Goal: Task Accomplishment & Management: Use online tool/utility

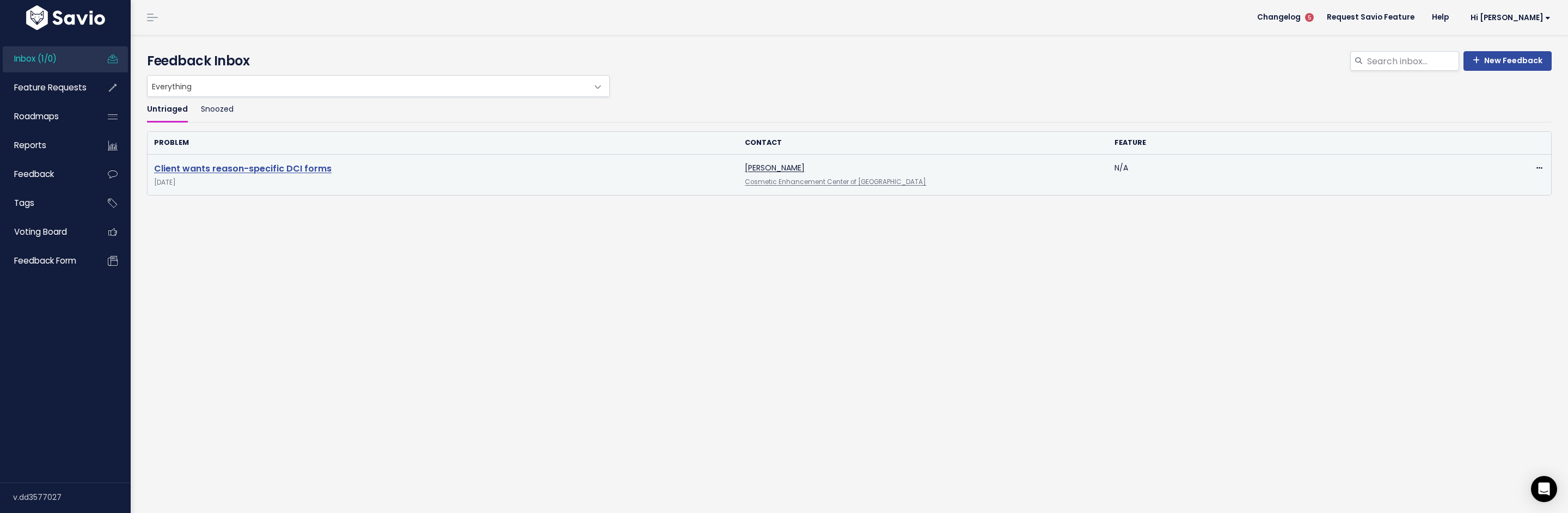
click at [283, 171] on link "Client wants reason-specific DCI forms" at bounding box center [242, 168] width 178 height 12
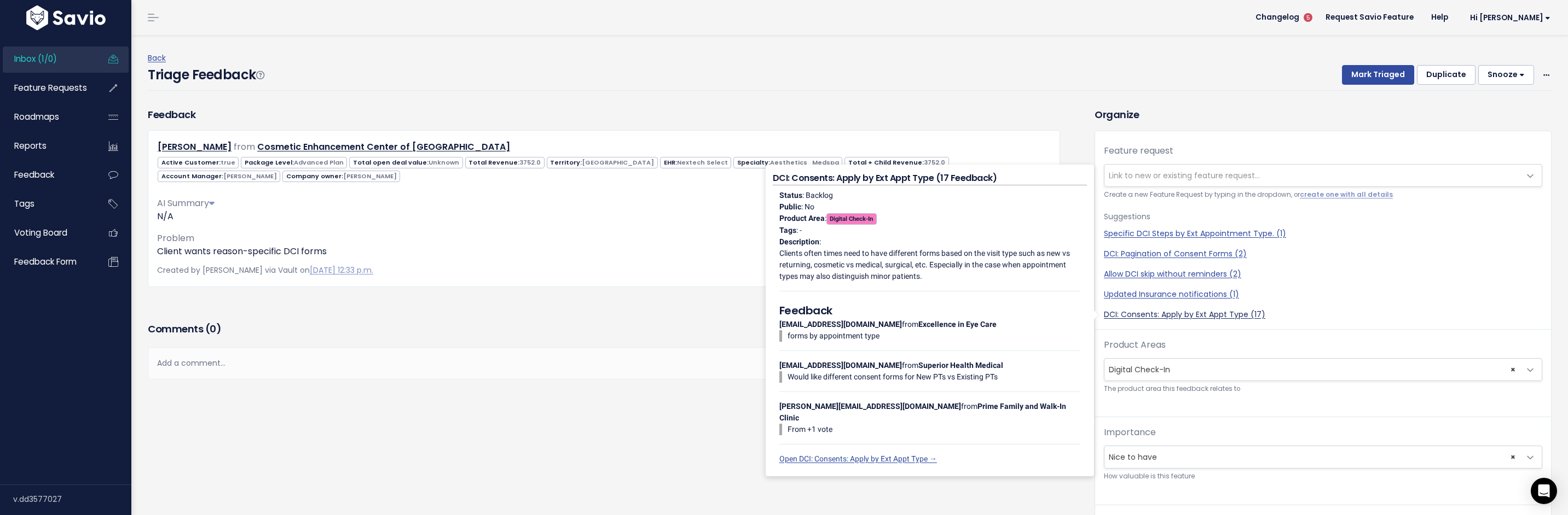
click at [1190, 315] on link "DCI: Consents: Apply by Ext Appt Type (17)" at bounding box center [1323, 315] width 438 height 11
select select "50285"
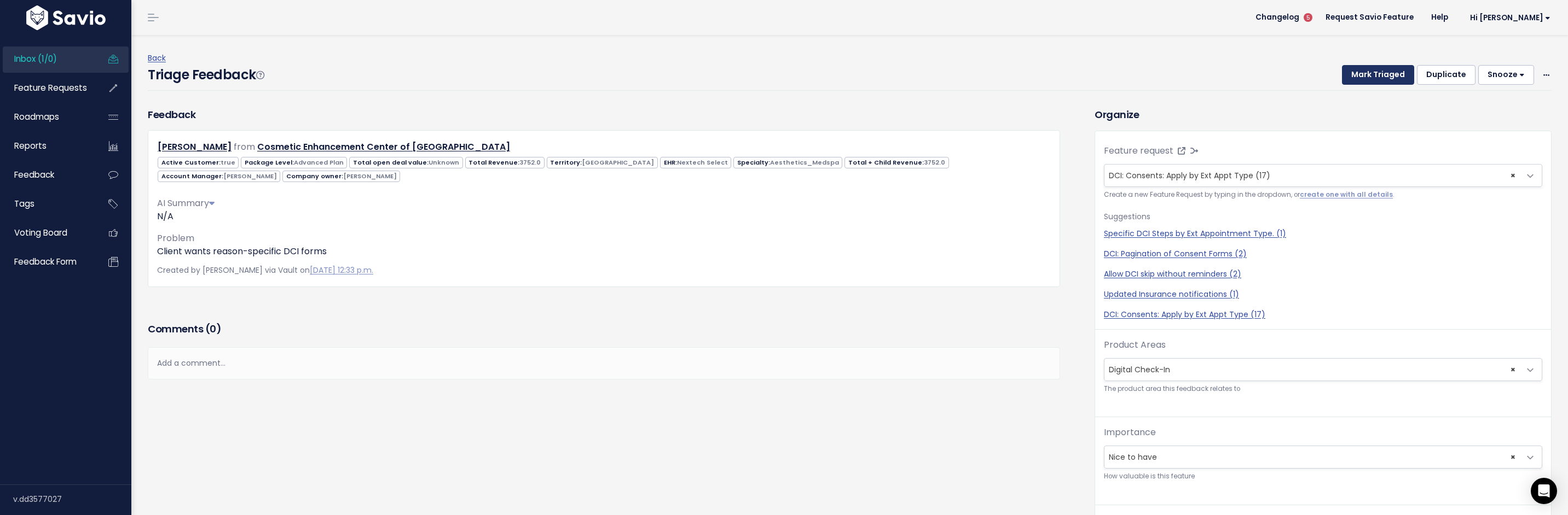
click at [1383, 66] on button "Mark Triaged" at bounding box center [1377, 75] width 72 height 20
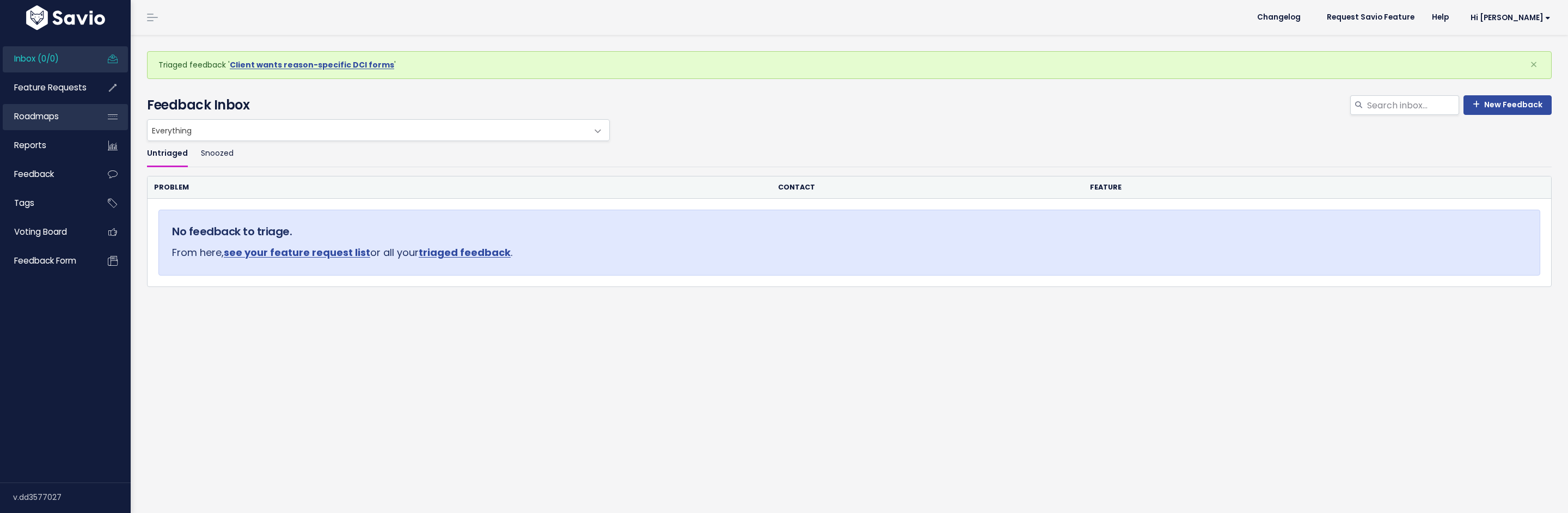
click at [35, 123] on link "Roadmaps" at bounding box center [46, 117] width 88 height 25
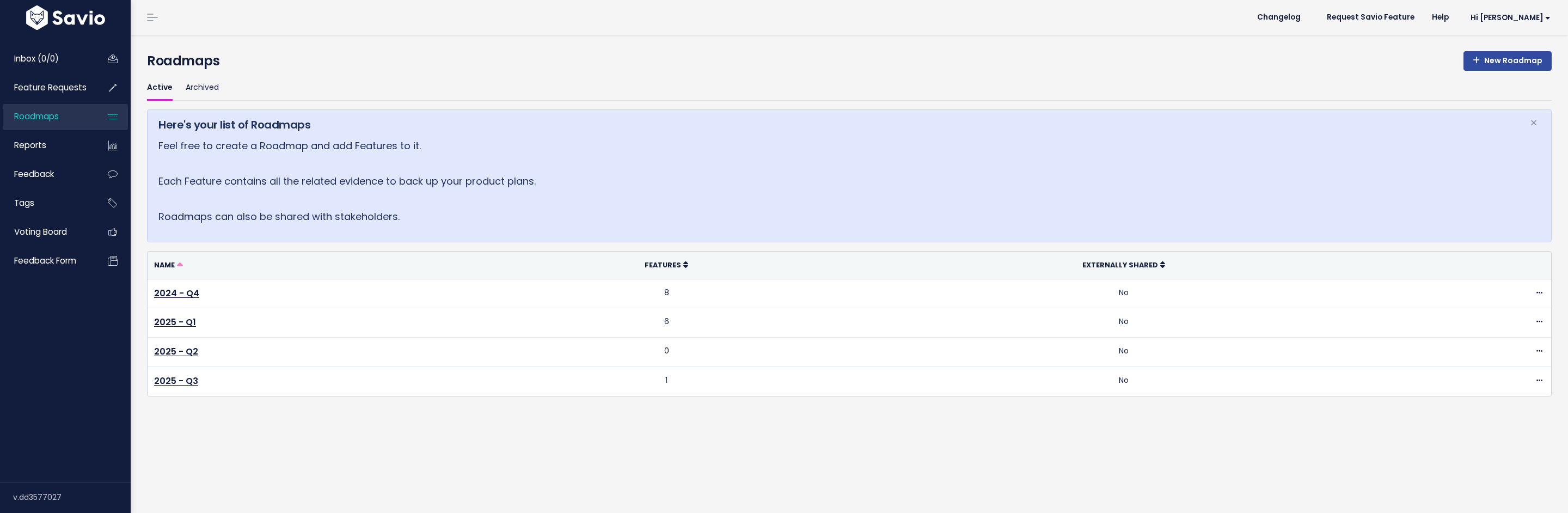
click at [37, 90] on span "Feature Requests" at bounding box center [50, 87] width 72 height 11
